Goal: Task Accomplishment & Management: Complete application form

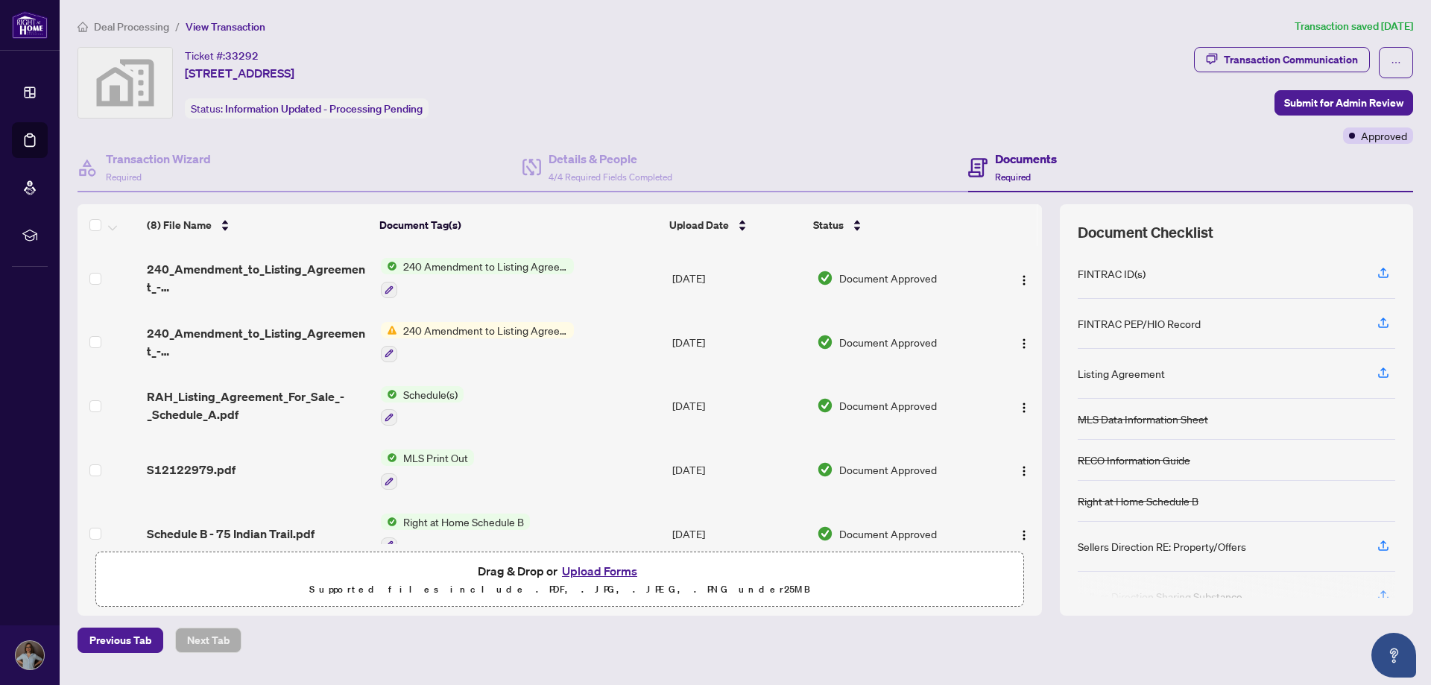
click at [120, 25] on span "Deal Processing" at bounding box center [131, 26] width 75 height 13
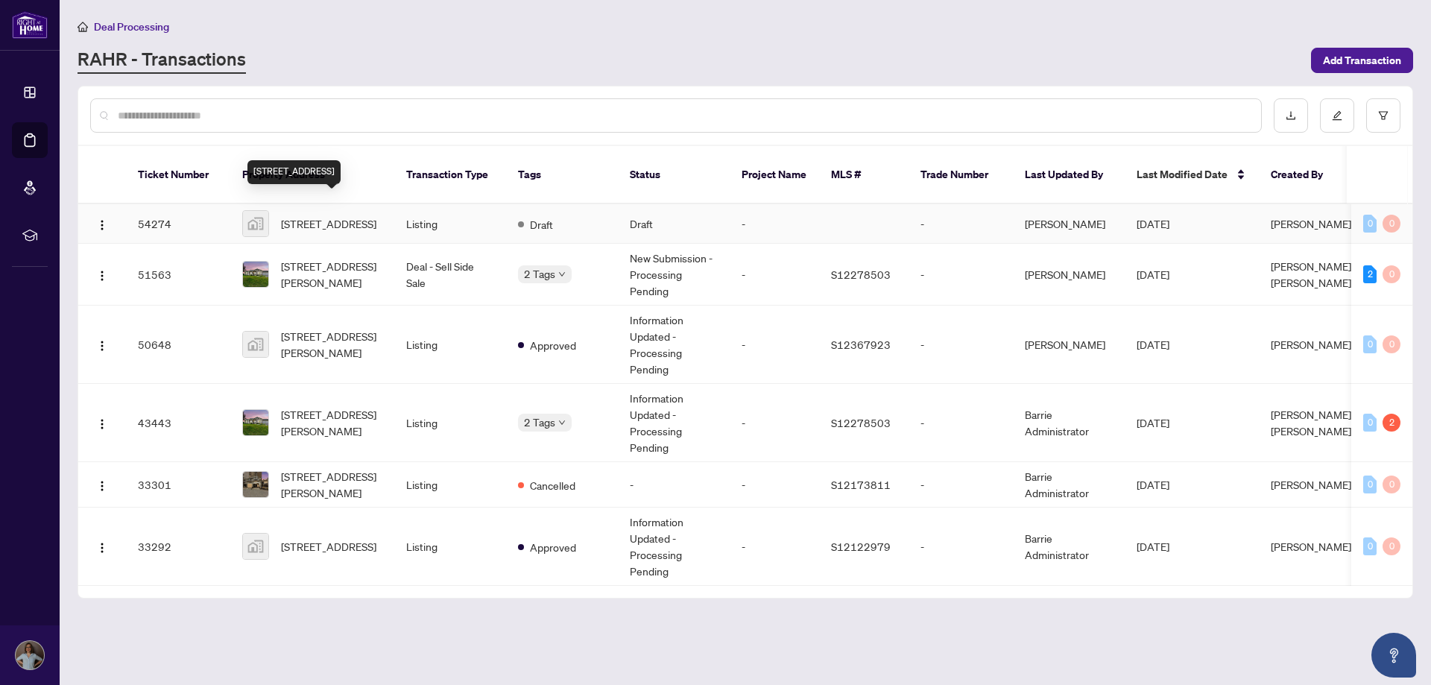
click at [300, 215] on span "[STREET_ADDRESS]" at bounding box center [328, 223] width 95 height 16
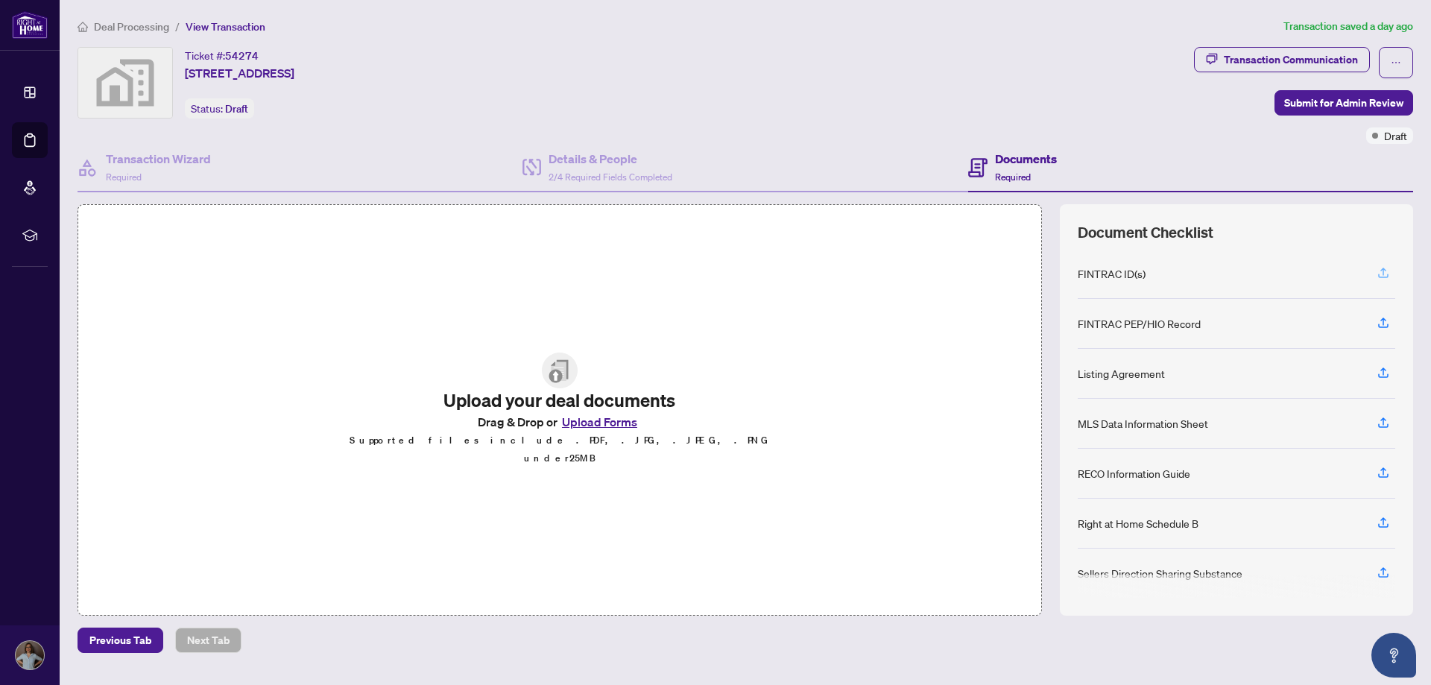
click at [1381, 268] on icon "button" at bounding box center [1383, 271] width 6 height 7
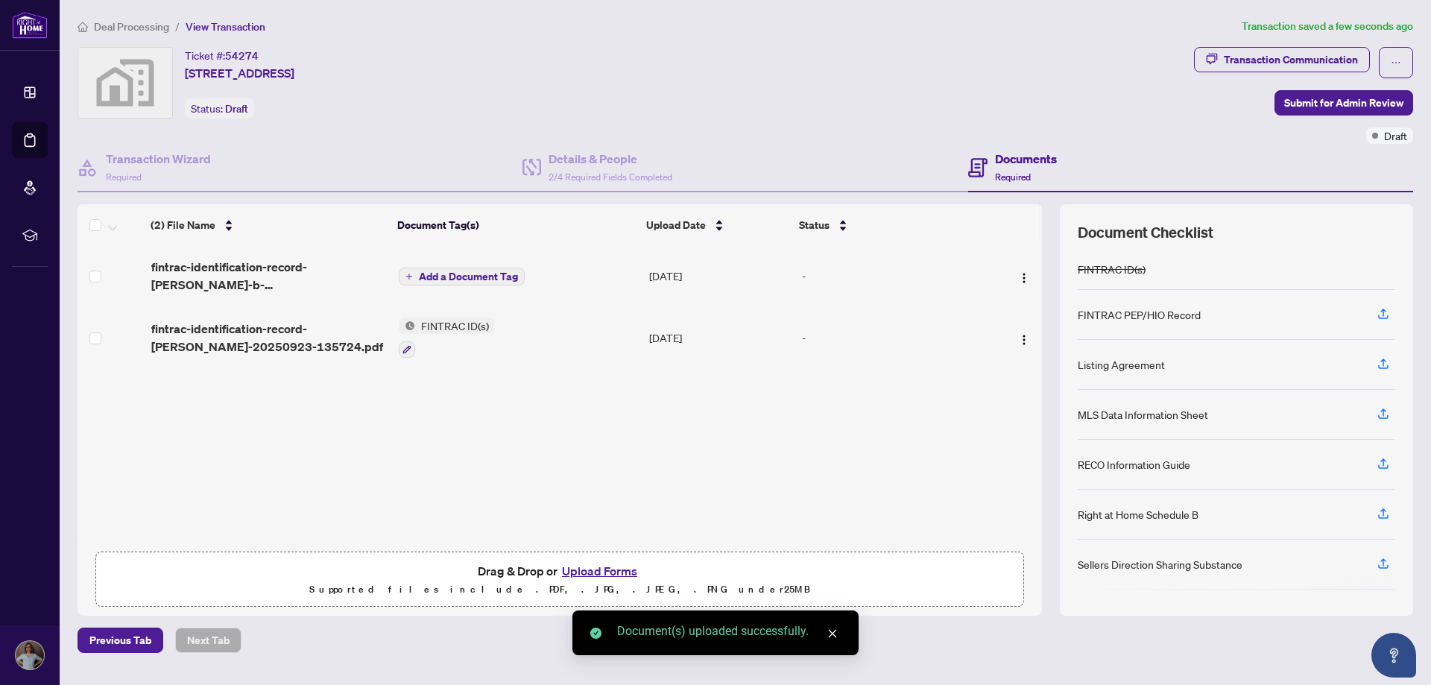
click at [445, 272] on span "Add a Document Tag" at bounding box center [468, 276] width 99 height 10
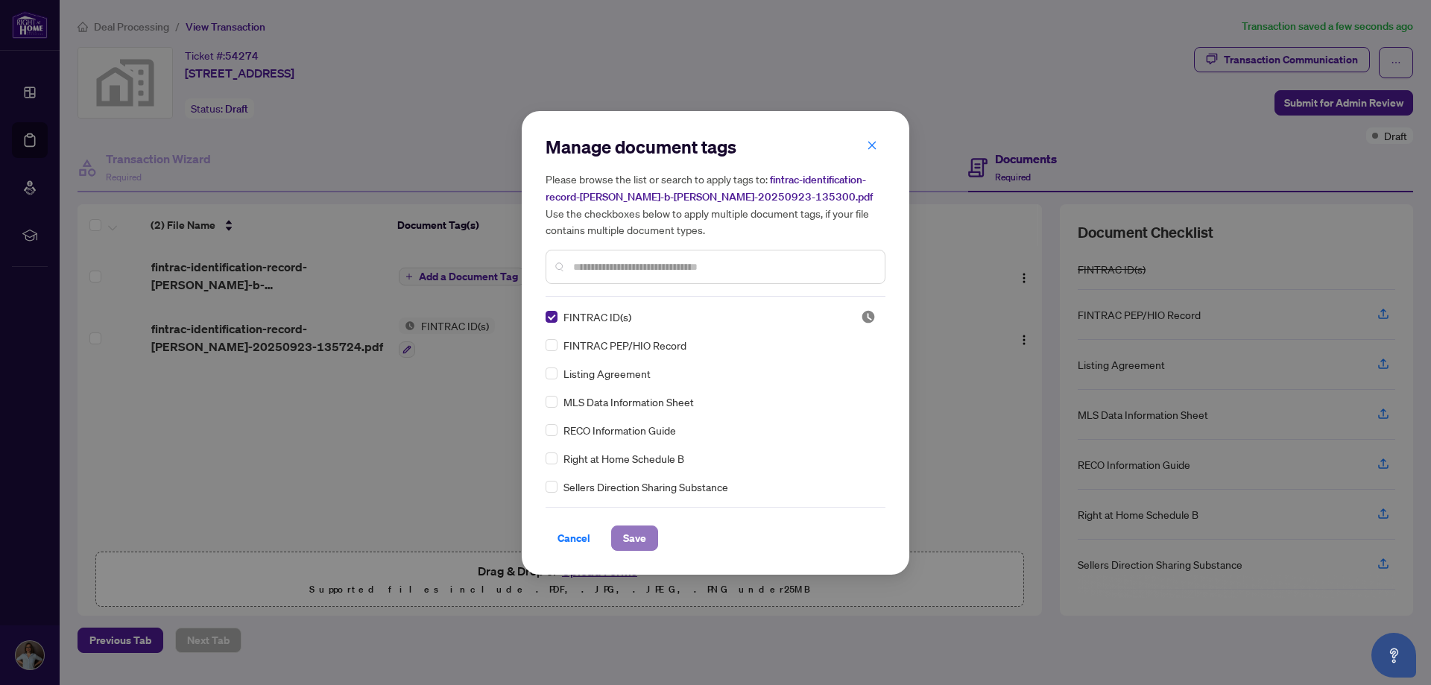
click at [636, 537] on span "Save" at bounding box center [634, 538] width 23 height 24
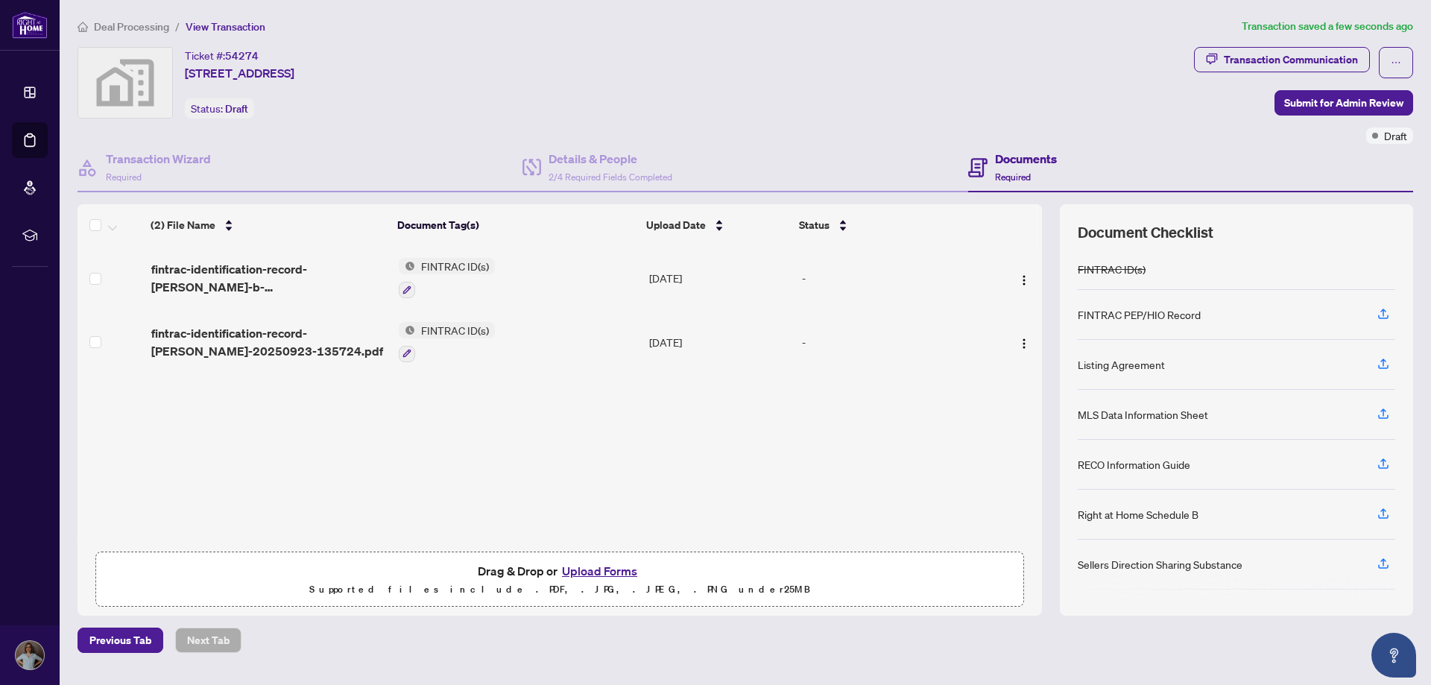
click at [677, 42] on div "Deal Processing / View Transaction Transaction saved a few seconds ago Ticket #…" at bounding box center [745, 335] width 1347 height 635
click at [493, 111] on div "Ticket #: 54274 [STREET_ADDRESS] Status: Draft" at bounding box center [632, 83] width 1110 height 72
click at [600, 171] on span "2/4 Required Fields Completed" at bounding box center [610, 176] width 124 height 11
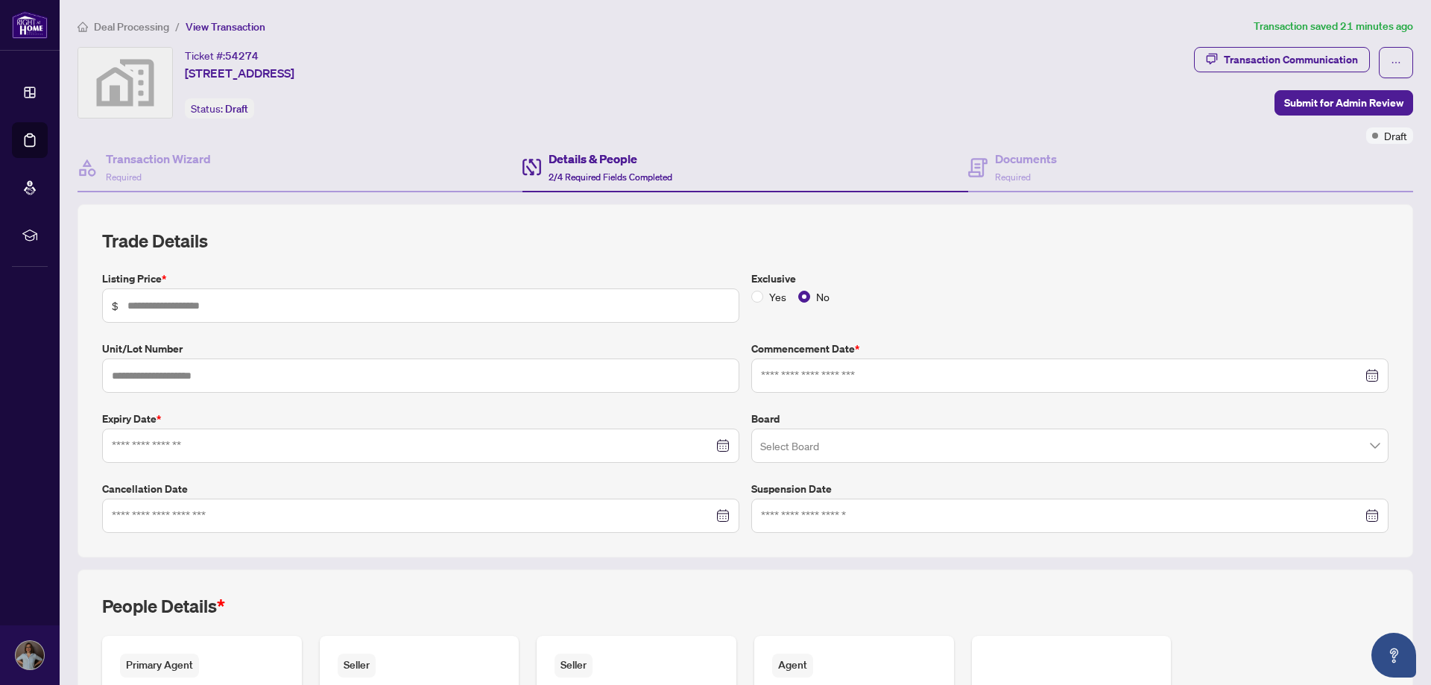
type input "**********"
click at [311, 303] on input "text" at bounding box center [428, 305] width 602 height 16
type input "*******"
click at [814, 373] on input at bounding box center [1061, 375] width 601 height 16
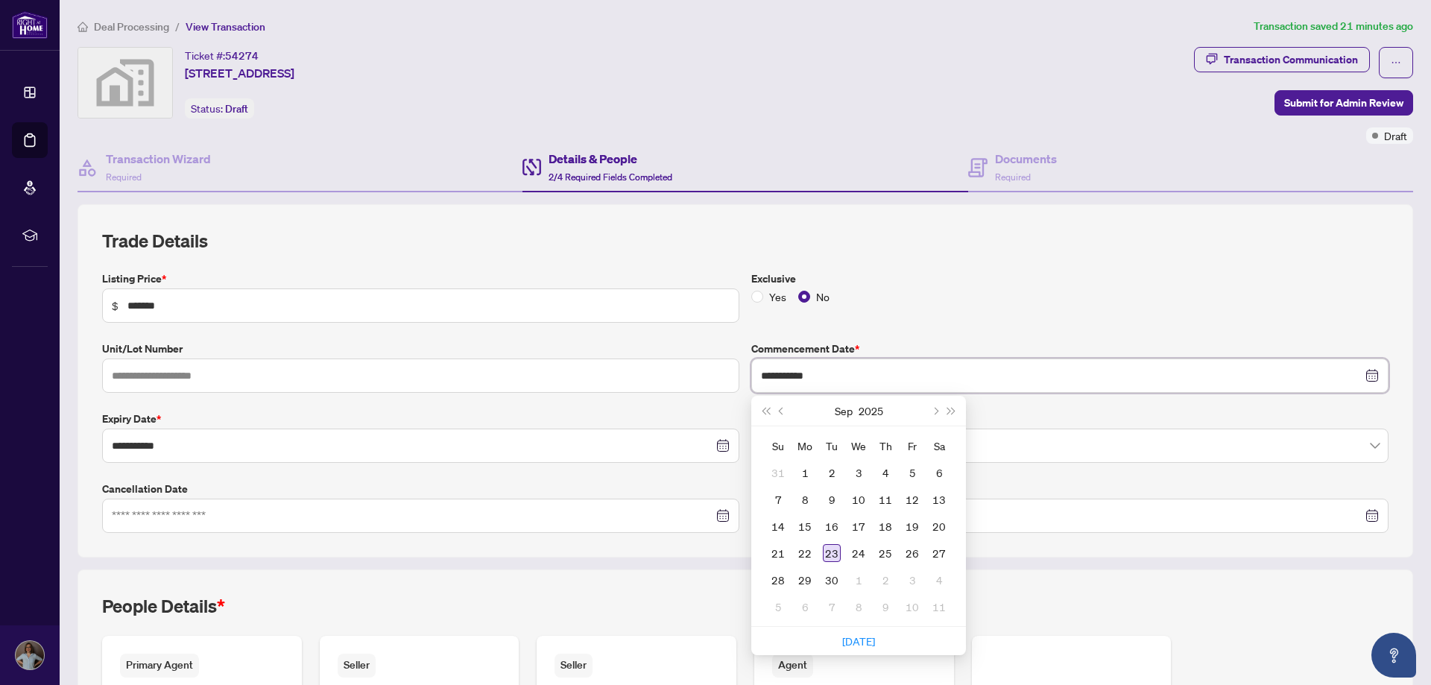
type input "**********"
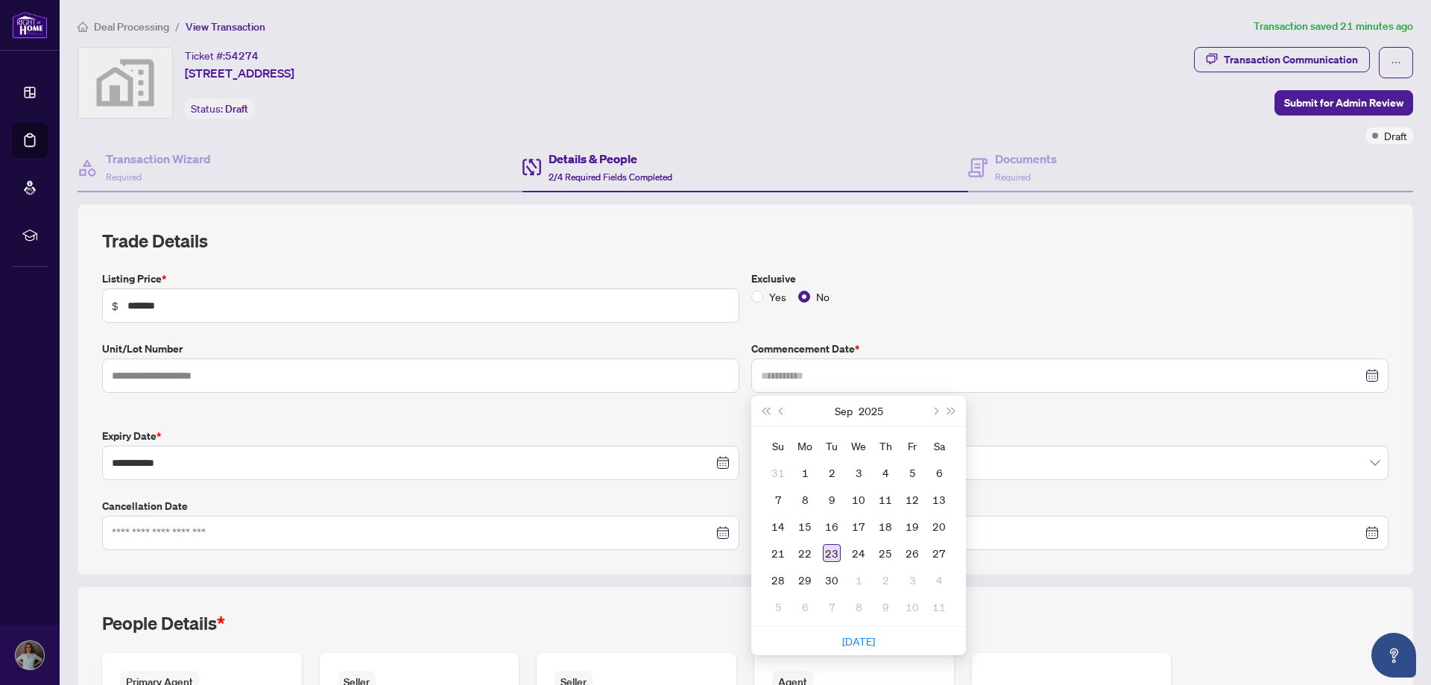
click at [823, 548] on div "23" at bounding box center [832, 553] width 18 height 18
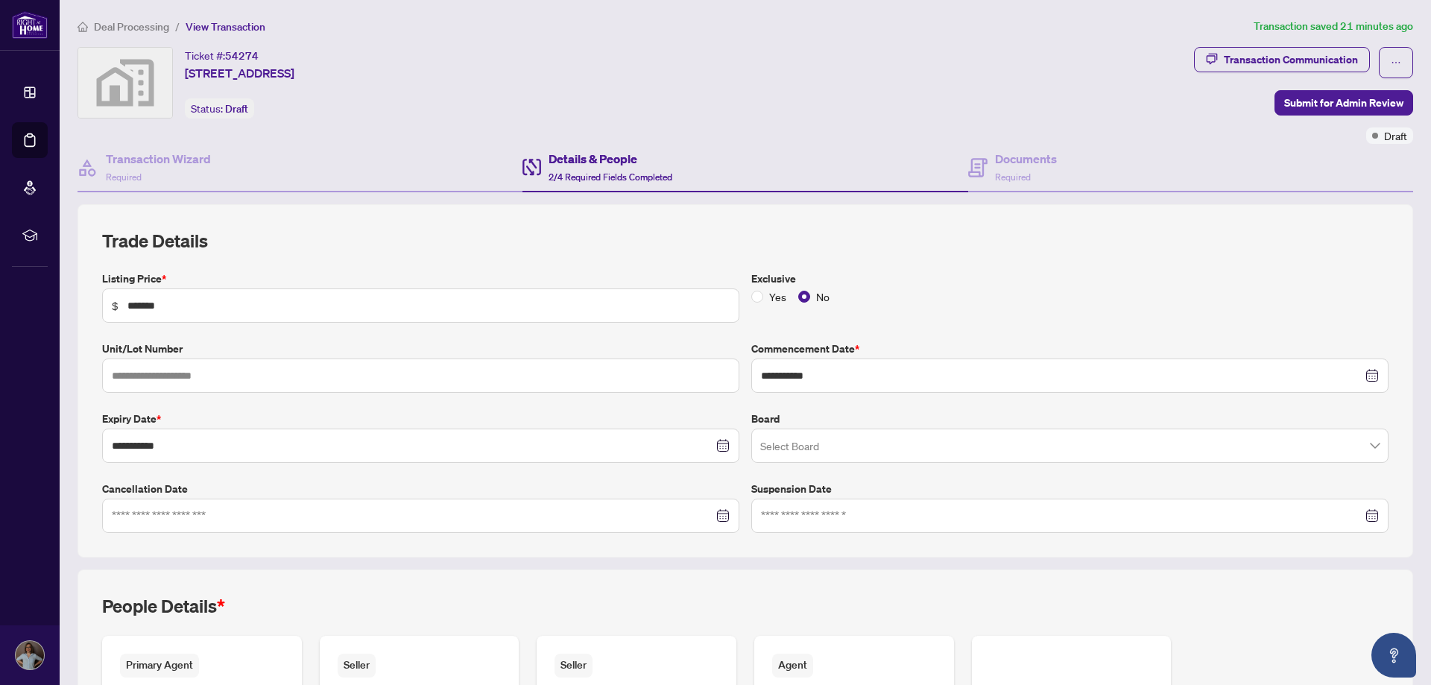
click at [818, 440] on input "search" at bounding box center [1063, 447] width 606 height 33
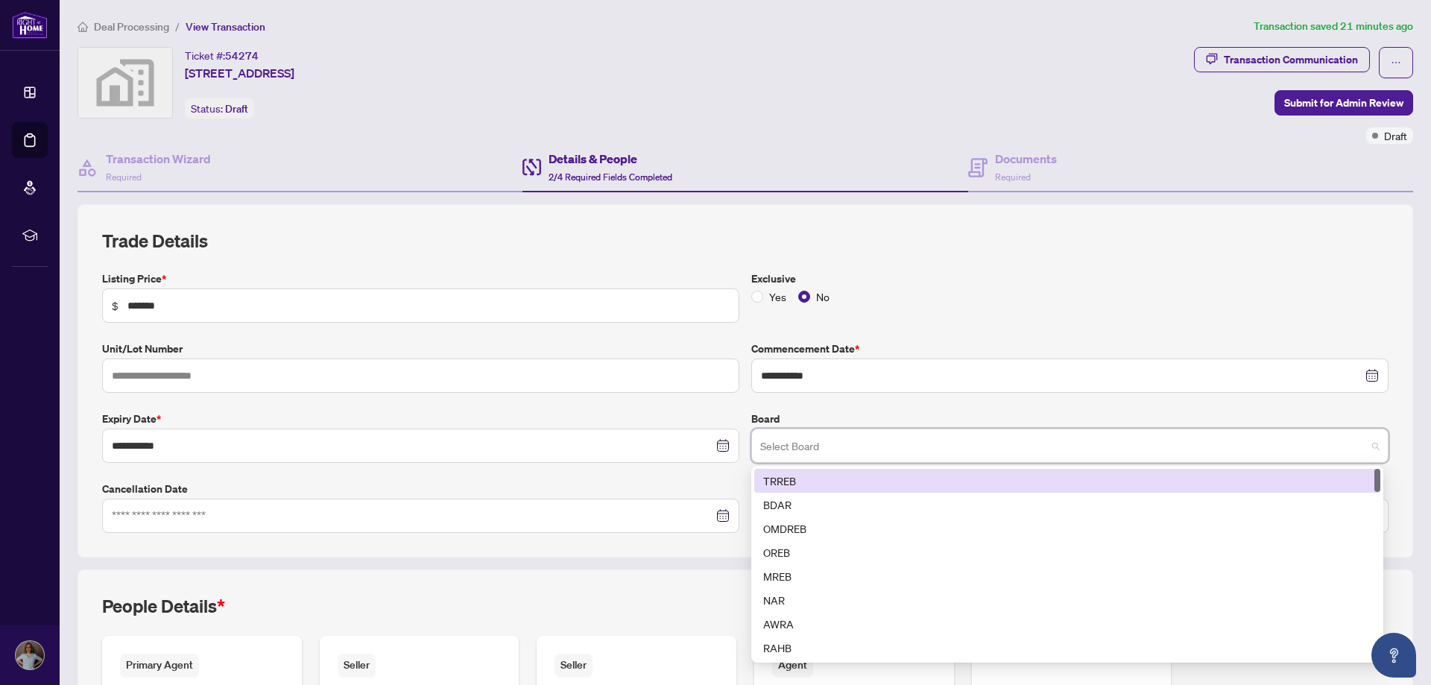
click at [814, 475] on div "TRREB" at bounding box center [1067, 480] width 608 height 16
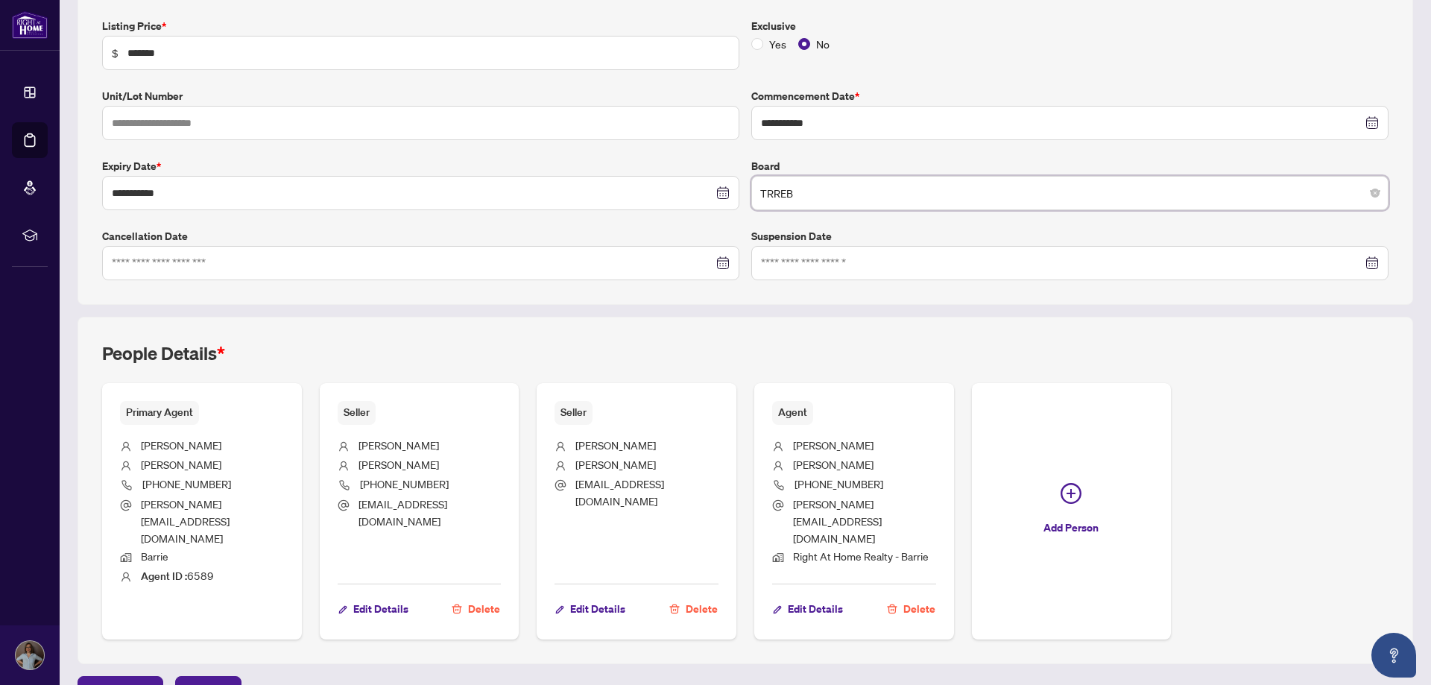
scroll to position [253, 0]
click at [210, 676] on span "Next Tab" at bounding box center [208, 688] width 42 height 24
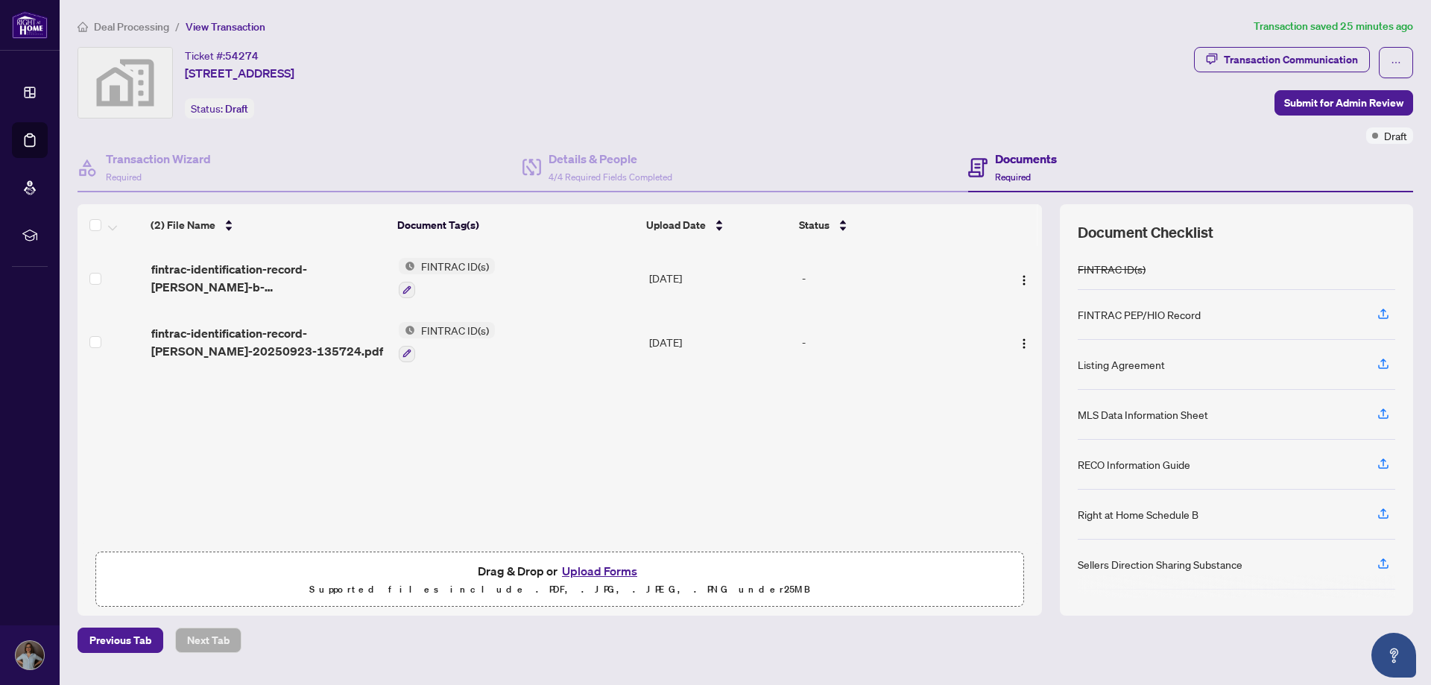
click at [440, 12] on main "Deal Processing / View Transaction Transaction saved 25 minutes ago Ticket #: 5…" at bounding box center [745, 342] width 1371 height 685
